Goal: Information Seeking & Learning: Check status

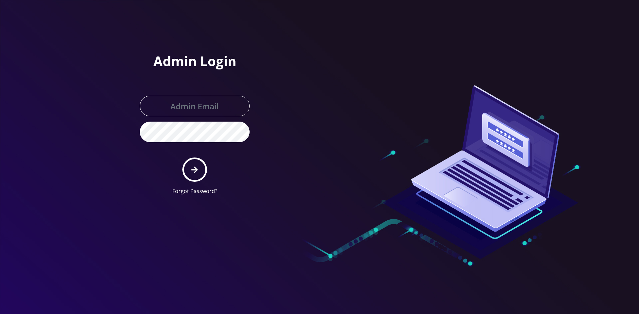
type input "l"
click at [209, 106] on input "l" at bounding box center [195, 106] width 110 height 21
type input "[EMAIL_ADDRESS][DOMAIN_NAME]"
click at [182, 158] on button "submit" at bounding box center [194, 170] width 24 height 24
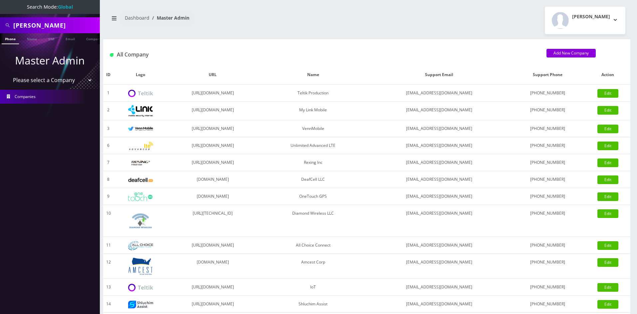
click at [55, 19] on input "bryan" at bounding box center [55, 25] width 85 height 13
click at [61, 25] on input "bryan" at bounding box center [55, 25] width 85 height 13
click at [60, 20] on input "bryan" at bounding box center [55, 25] width 85 height 13
paste input "[PERSON_NAME]"
type input "[PERSON_NAME]"
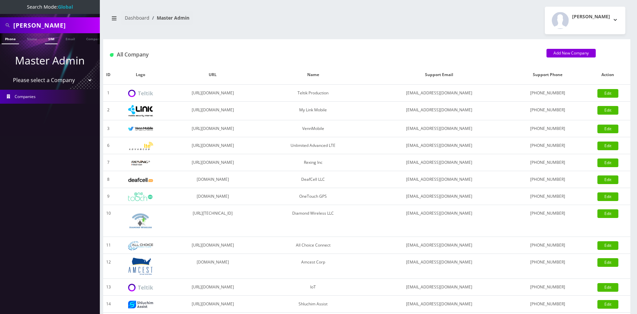
click at [53, 36] on link "SIM" at bounding box center [51, 38] width 13 height 11
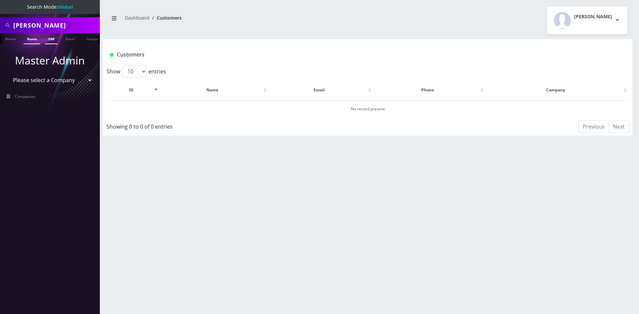
drag, startPoint x: 0, startPoint y: 0, endPoint x: 29, endPoint y: 40, distance: 49.3
click at [29, 40] on link "Name" at bounding box center [32, 38] width 17 height 11
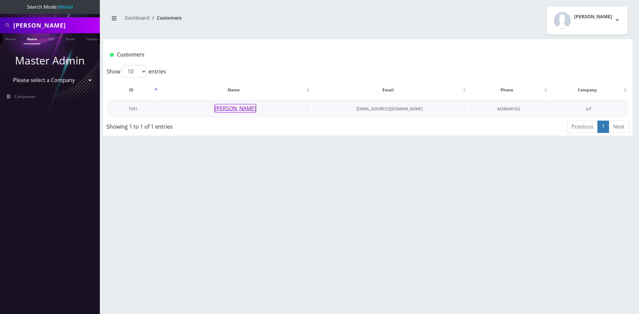
click at [246, 105] on button "Raffaele Mannarelli" at bounding box center [235, 108] width 42 height 9
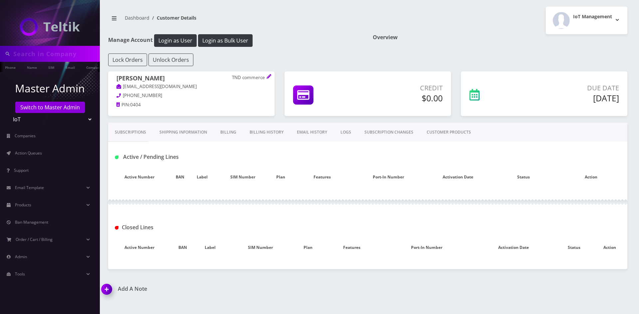
type input "[PERSON_NAME]"
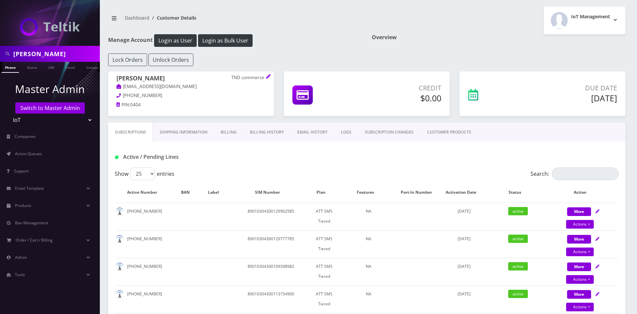
click at [302, 129] on link "EMAIL HISTORY" at bounding box center [312, 132] width 44 height 19
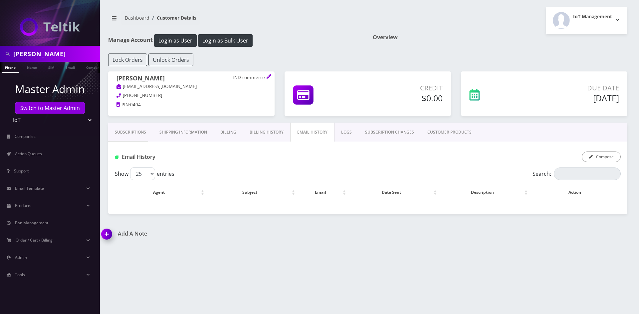
click at [271, 130] on link "Billing History" at bounding box center [266, 132] width 47 height 19
